Goal: Task Accomplishment & Management: Use online tool/utility

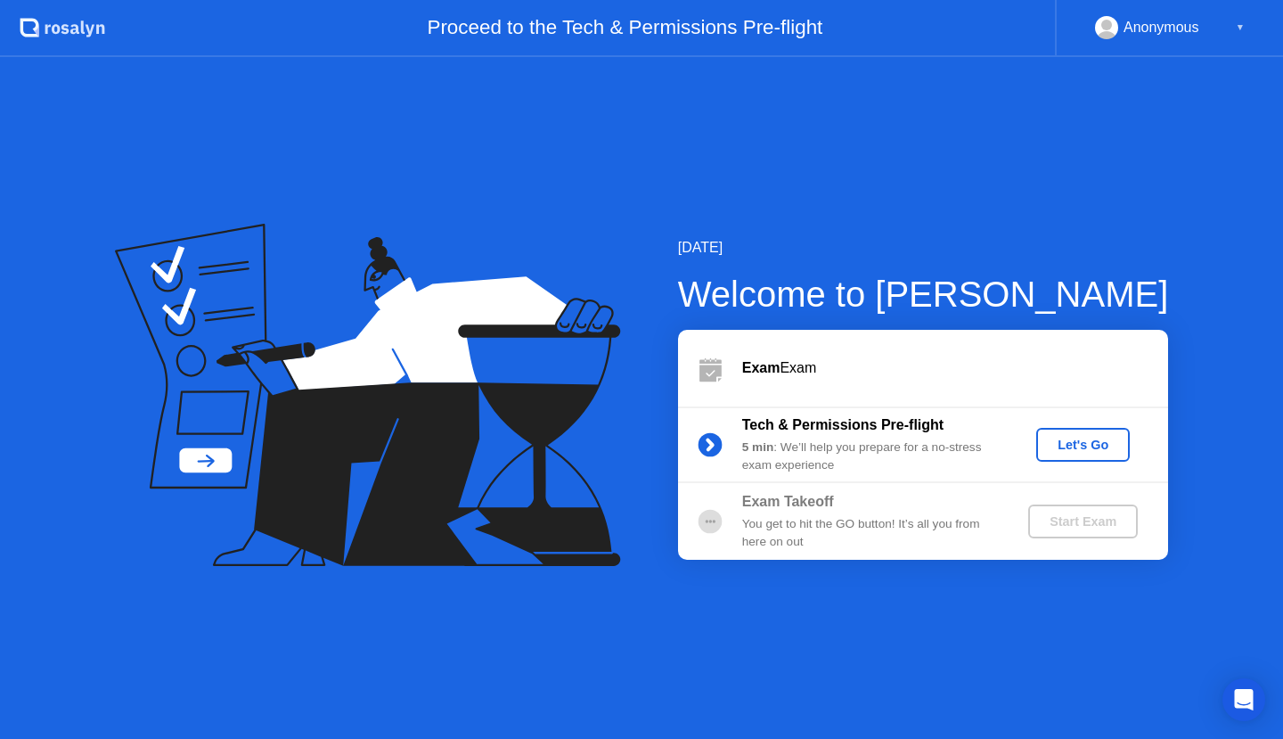
click at [1065, 445] on div "Let's Go" at bounding box center [1082, 444] width 79 height 14
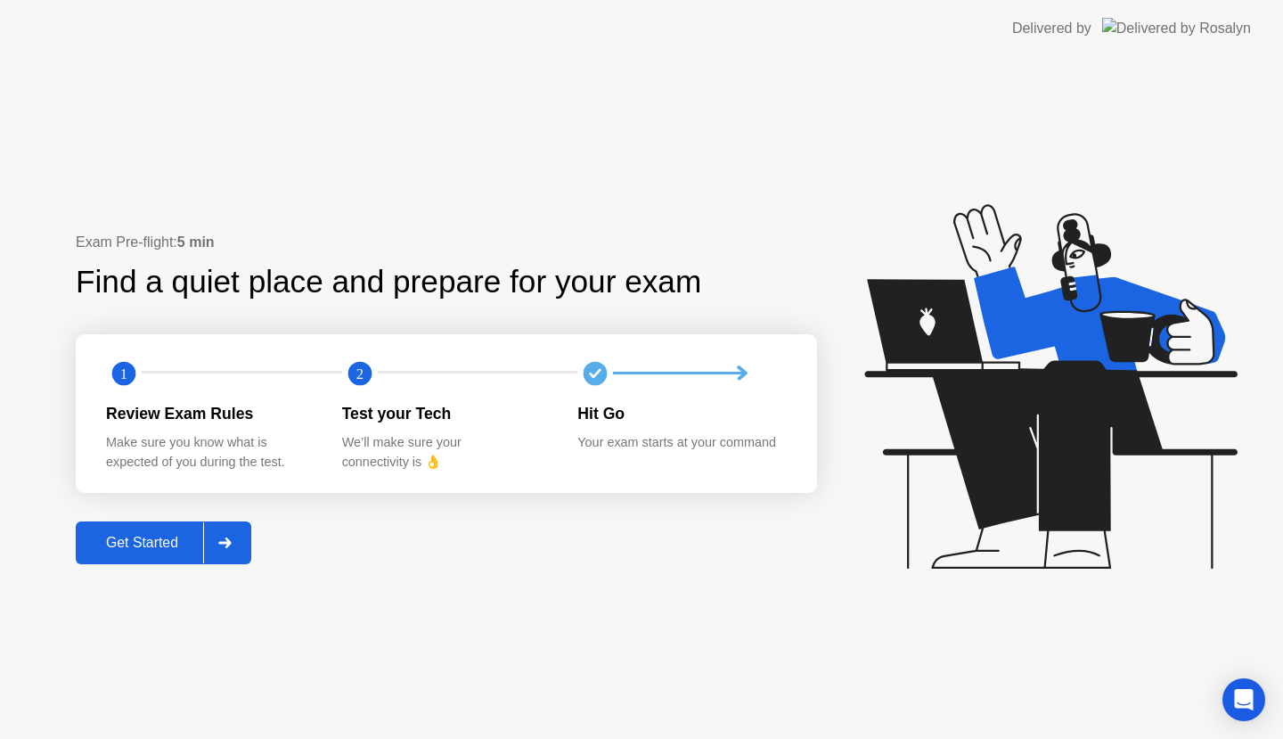
click at [185, 529] on button "Get Started" at bounding box center [164, 542] width 176 height 43
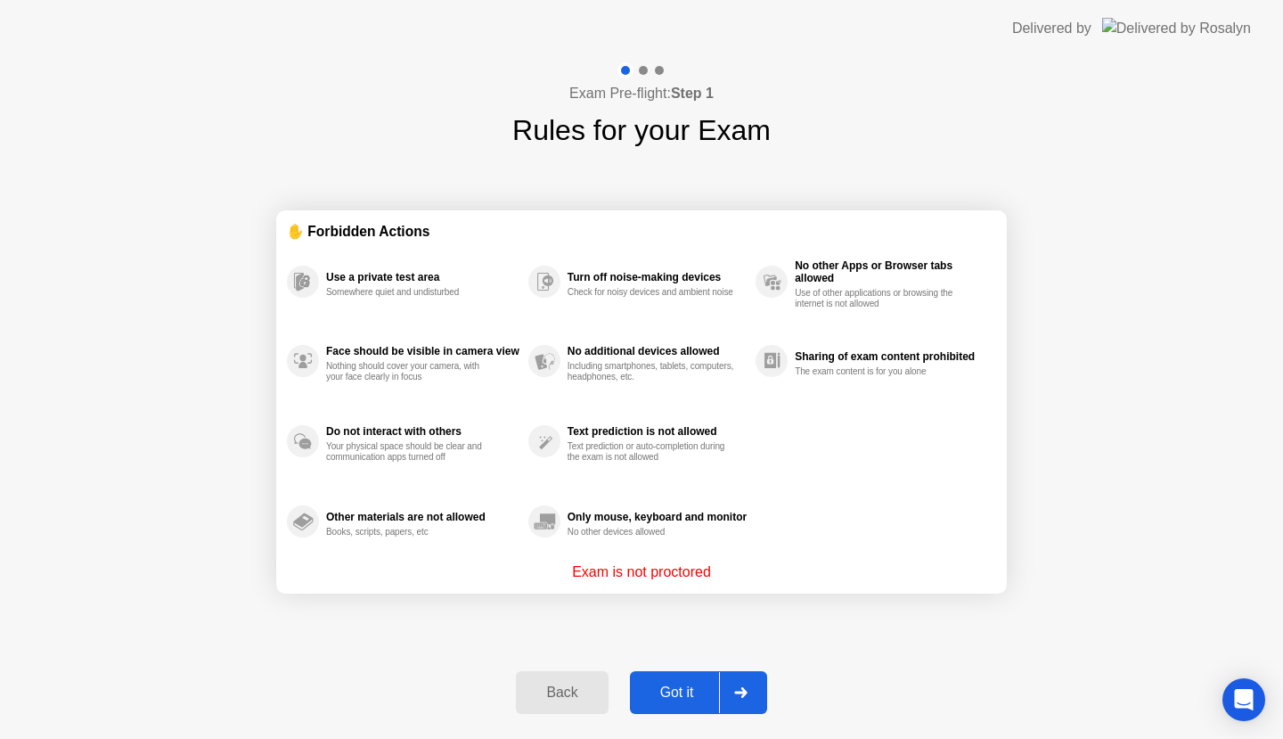
click at [674, 679] on button "Got it" at bounding box center [698, 692] width 137 height 43
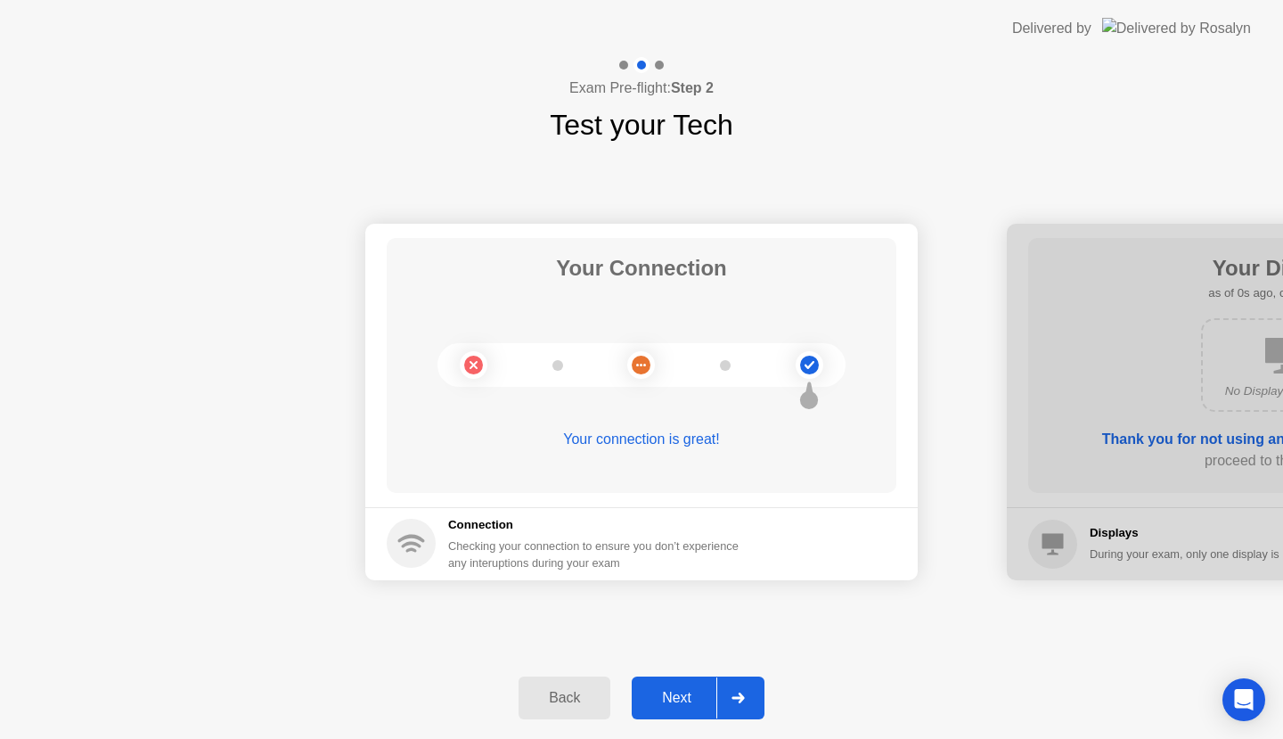
click at [683, 696] on div "Next" at bounding box center [676, 698] width 79 height 16
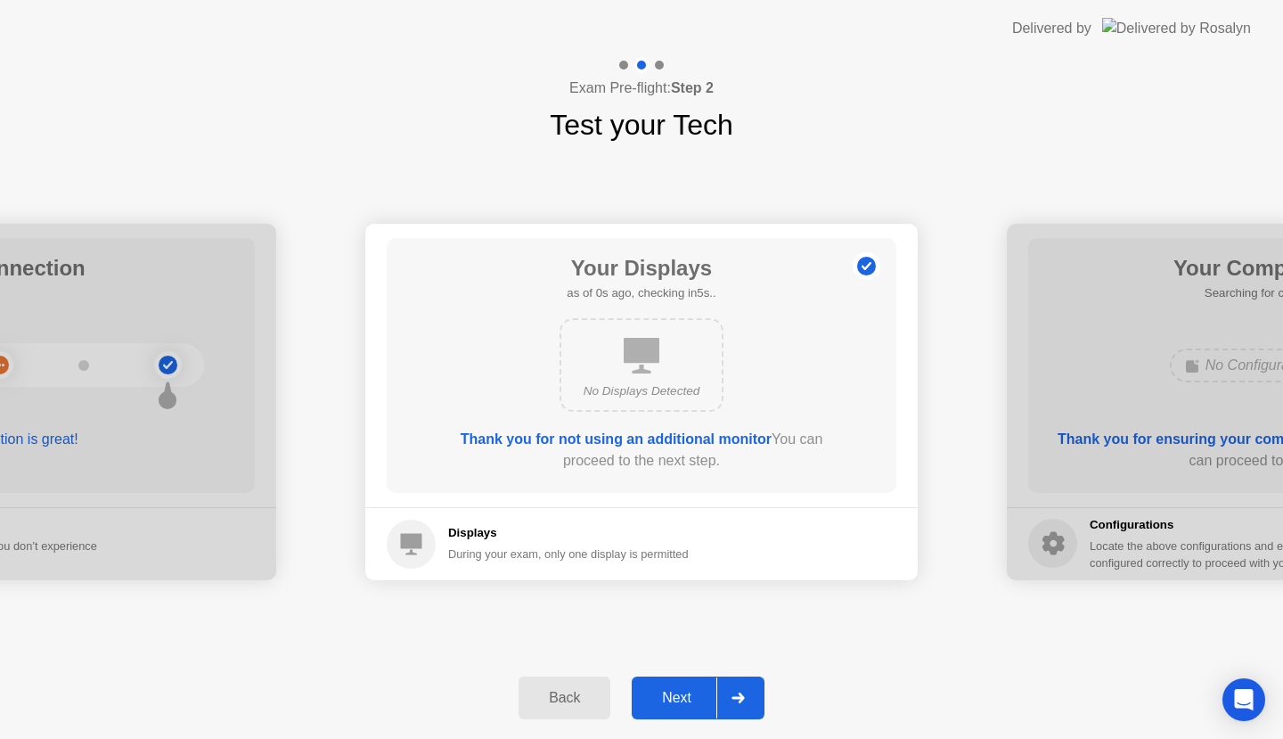
click at [683, 696] on div "Next" at bounding box center [676, 698] width 79 height 16
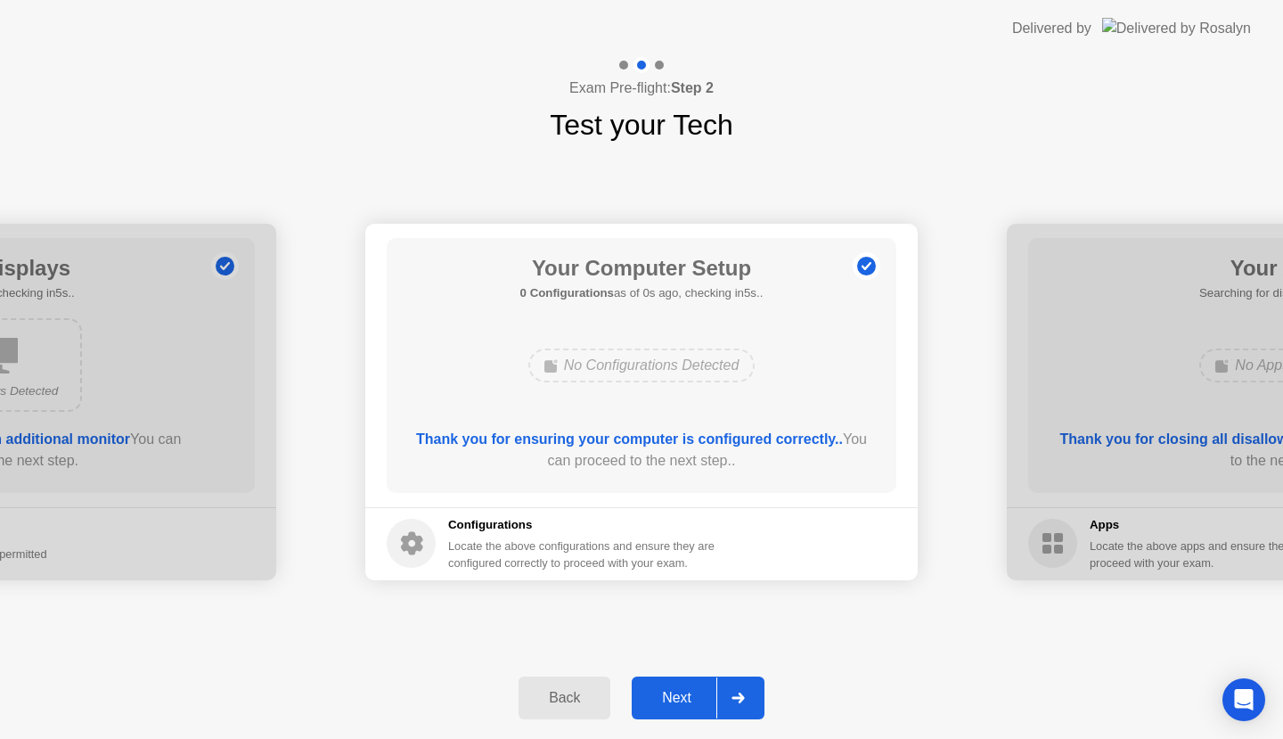
click at [683, 696] on div "Next" at bounding box center [676, 698] width 79 height 16
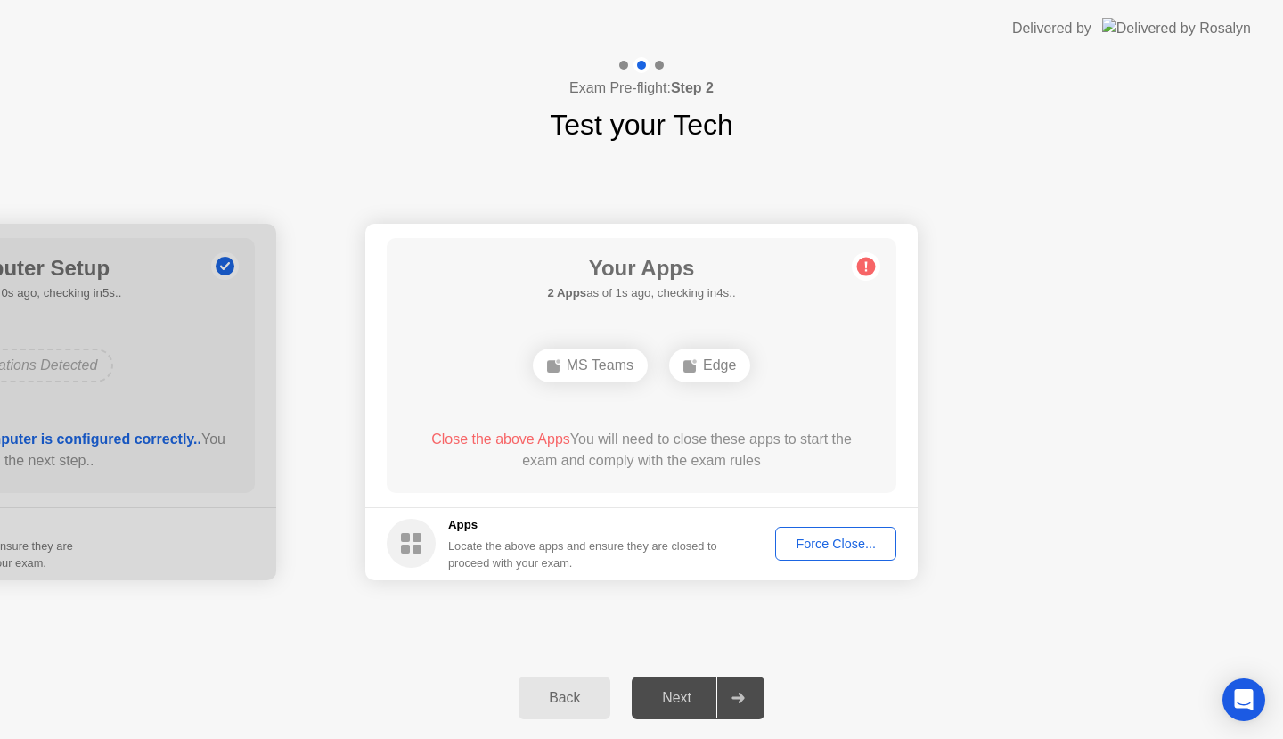
click at [800, 543] on div "Force Close..." at bounding box center [835, 543] width 109 height 14
click at [800, 548] on div "Force Close..." at bounding box center [835, 543] width 109 height 14
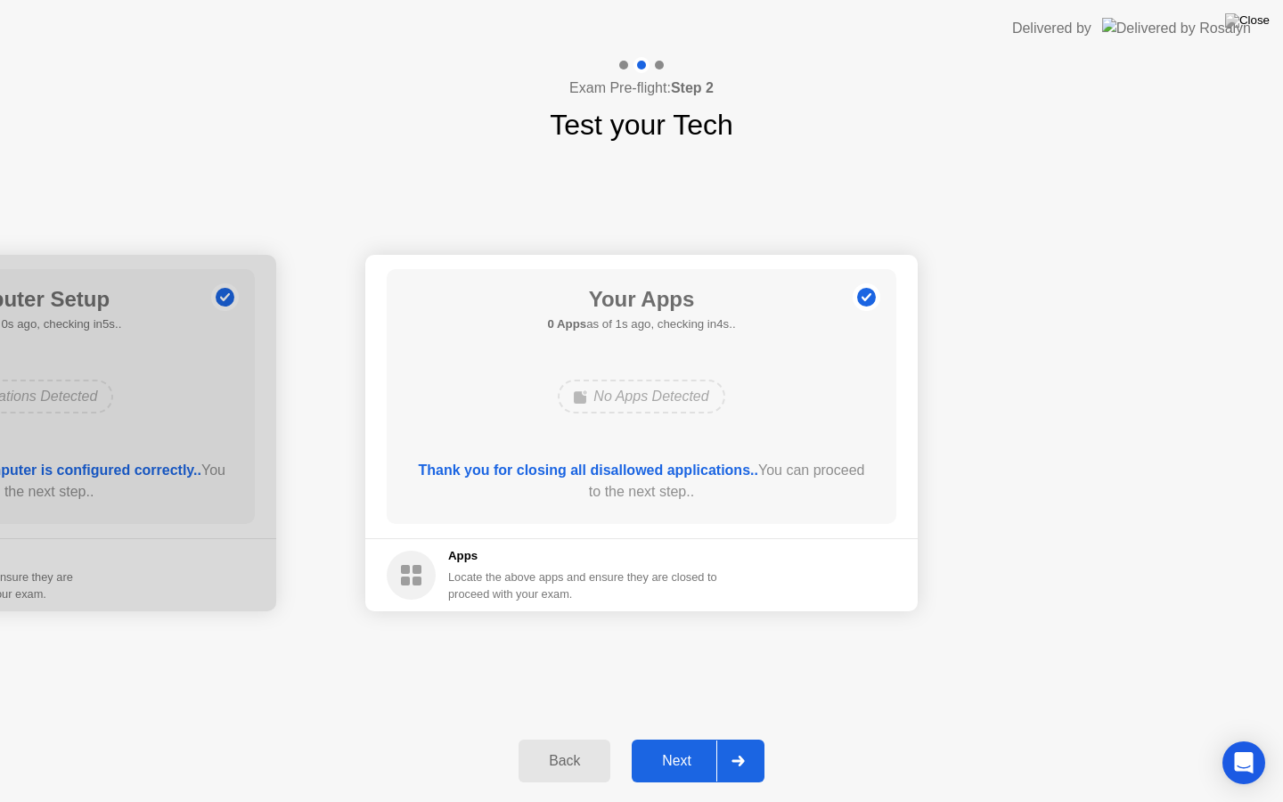
click at [685, 738] on button "Next" at bounding box center [698, 761] width 133 height 43
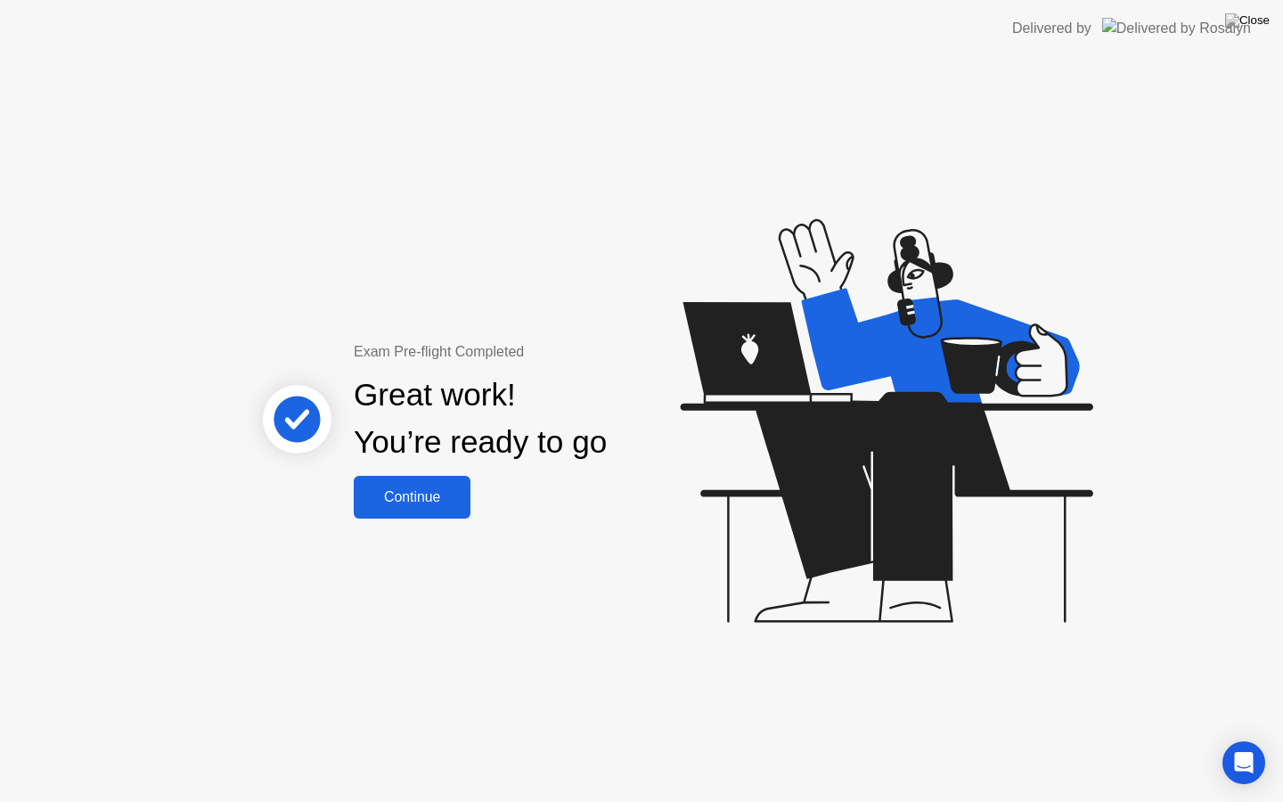
click at [380, 489] on div "Continue" at bounding box center [412, 497] width 106 height 16
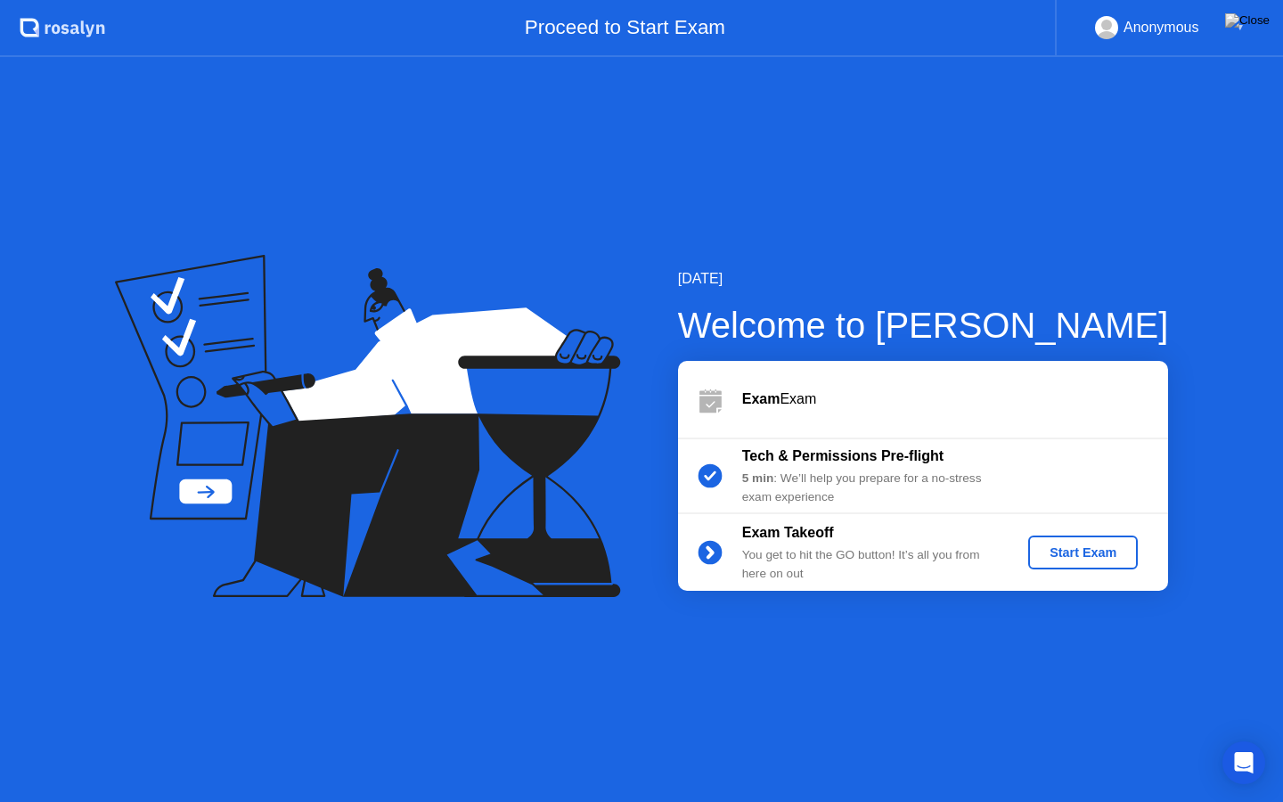
click at [1099, 553] on div "Start Exam" at bounding box center [1082, 552] width 95 height 14
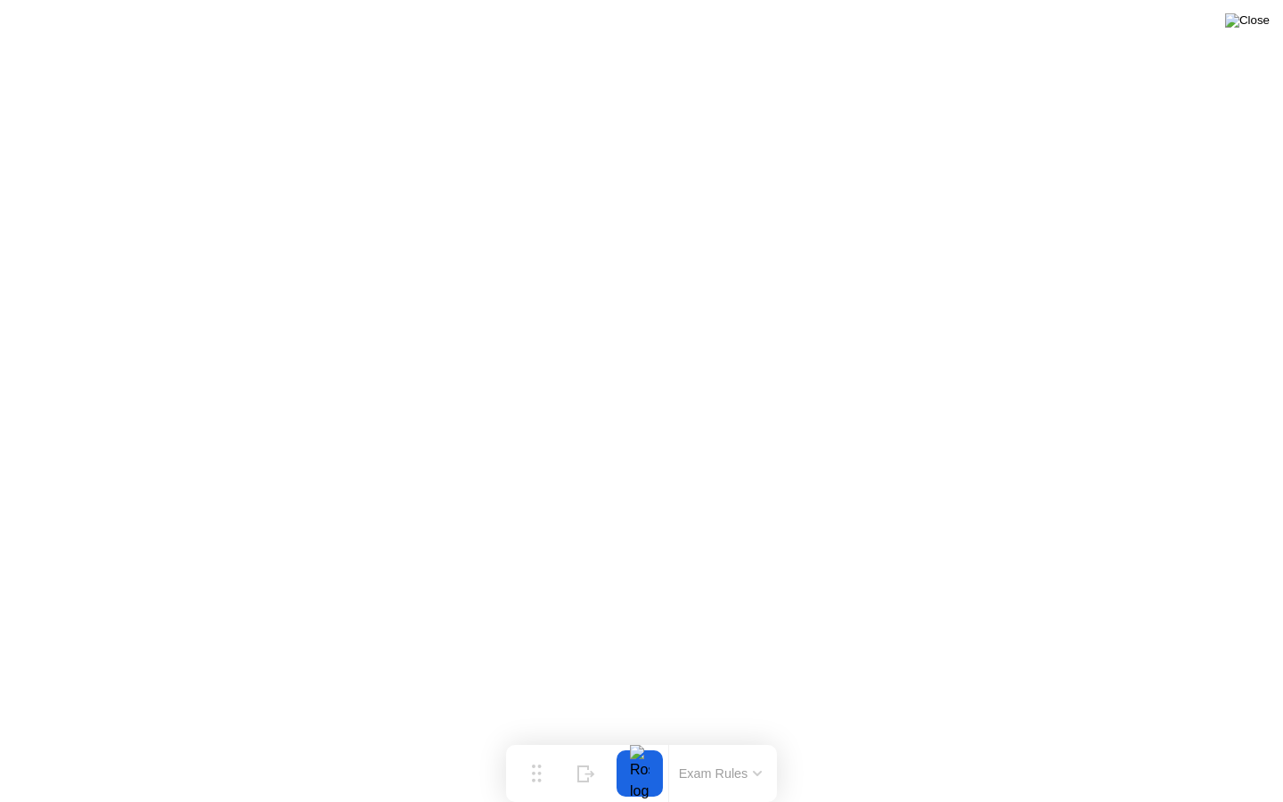
click at [1259, 25] on img at bounding box center [1247, 20] width 45 height 14
click at [1261, 28] on img at bounding box center [1247, 20] width 45 height 14
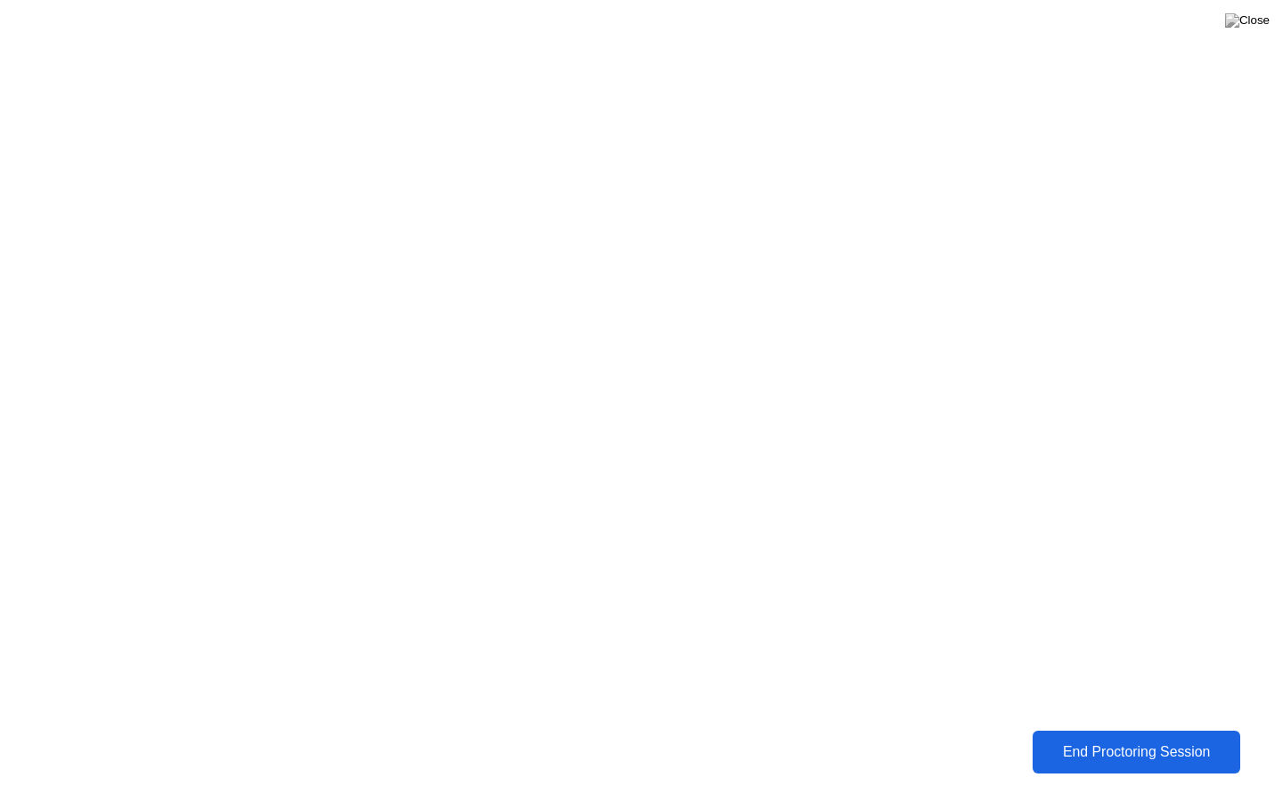
click at [1111, 738] on div "End Proctoring Session" at bounding box center [1136, 752] width 197 height 16
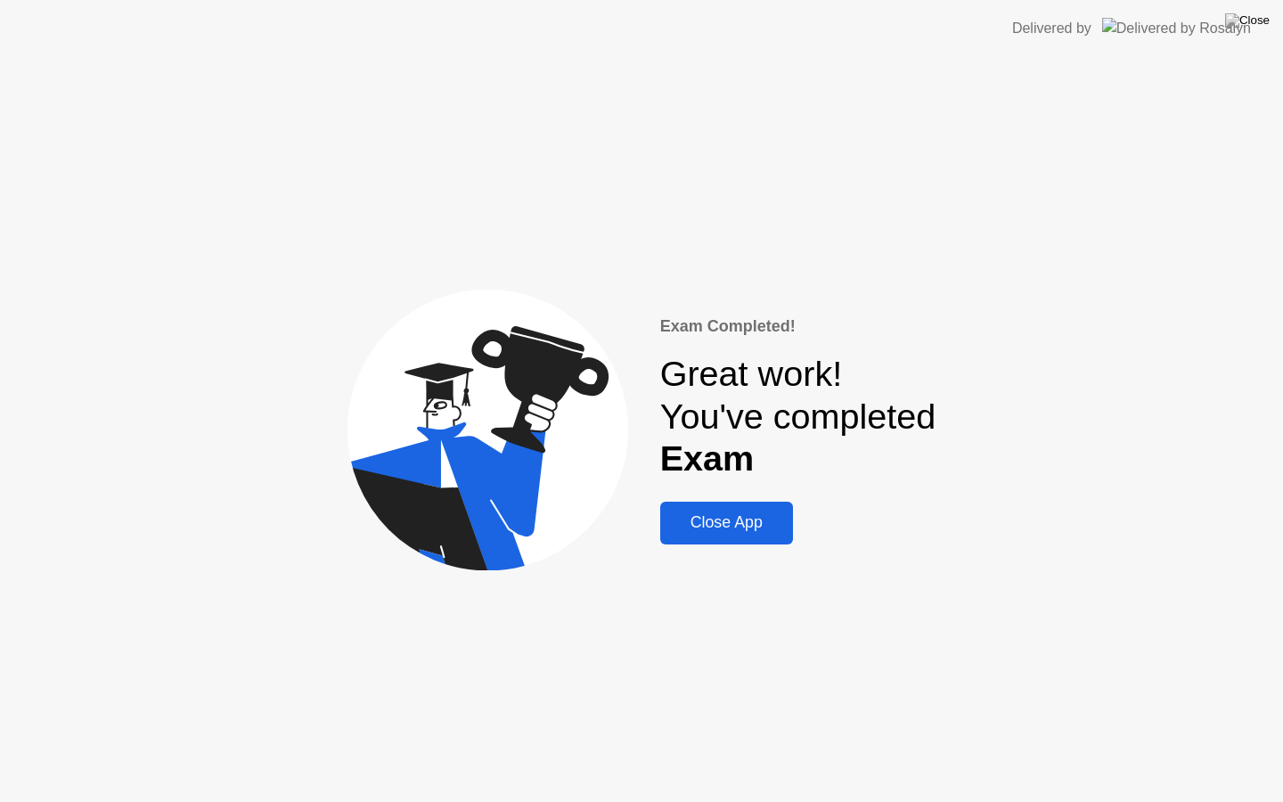
click at [722, 521] on div "Close App" at bounding box center [727, 522] width 122 height 19
